Goal: Transaction & Acquisition: Purchase product/service

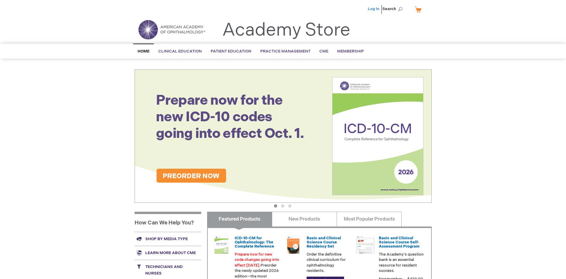
click at [374, 9] on link "Log In" at bounding box center [374, 9] width 12 height 5
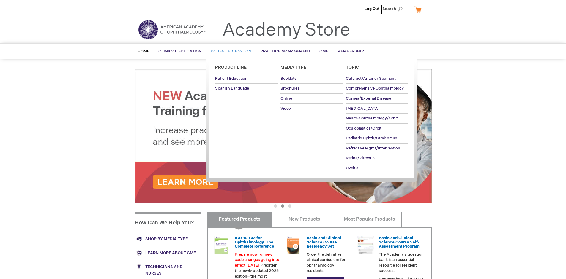
click at [229, 51] on span "Patient Education" at bounding box center [231, 51] width 41 height 5
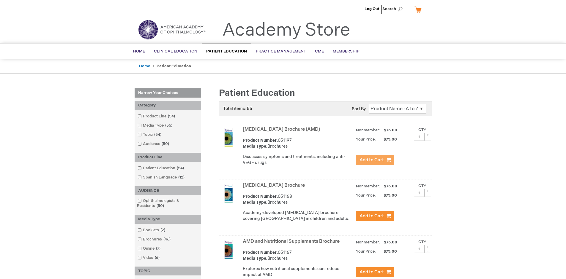
click at [374, 160] on span "Add to Cart" at bounding box center [371, 160] width 24 height 6
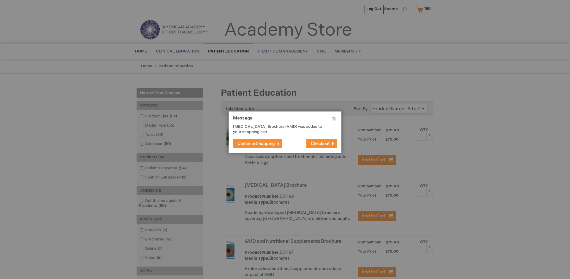
click at [256, 144] on span "Continue Shopping" at bounding box center [256, 143] width 37 height 5
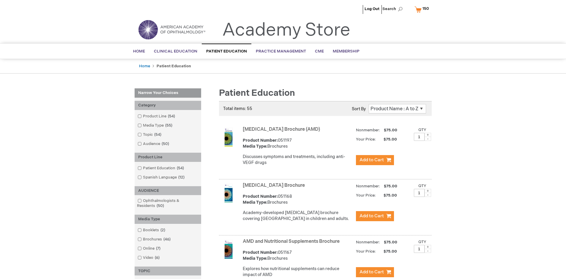
click at [292, 245] on link "AMD and Nutritional Supplements Brochure" at bounding box center [291, 242] width 97 height 6
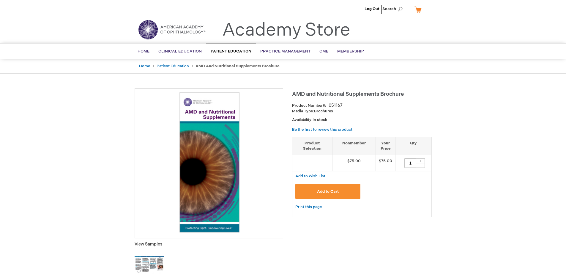
type input "1"
click at [328, 192] on span "Add to Cart" at bounding box center [328, 191] width 22 height 5
